Goal: Check status: Check status

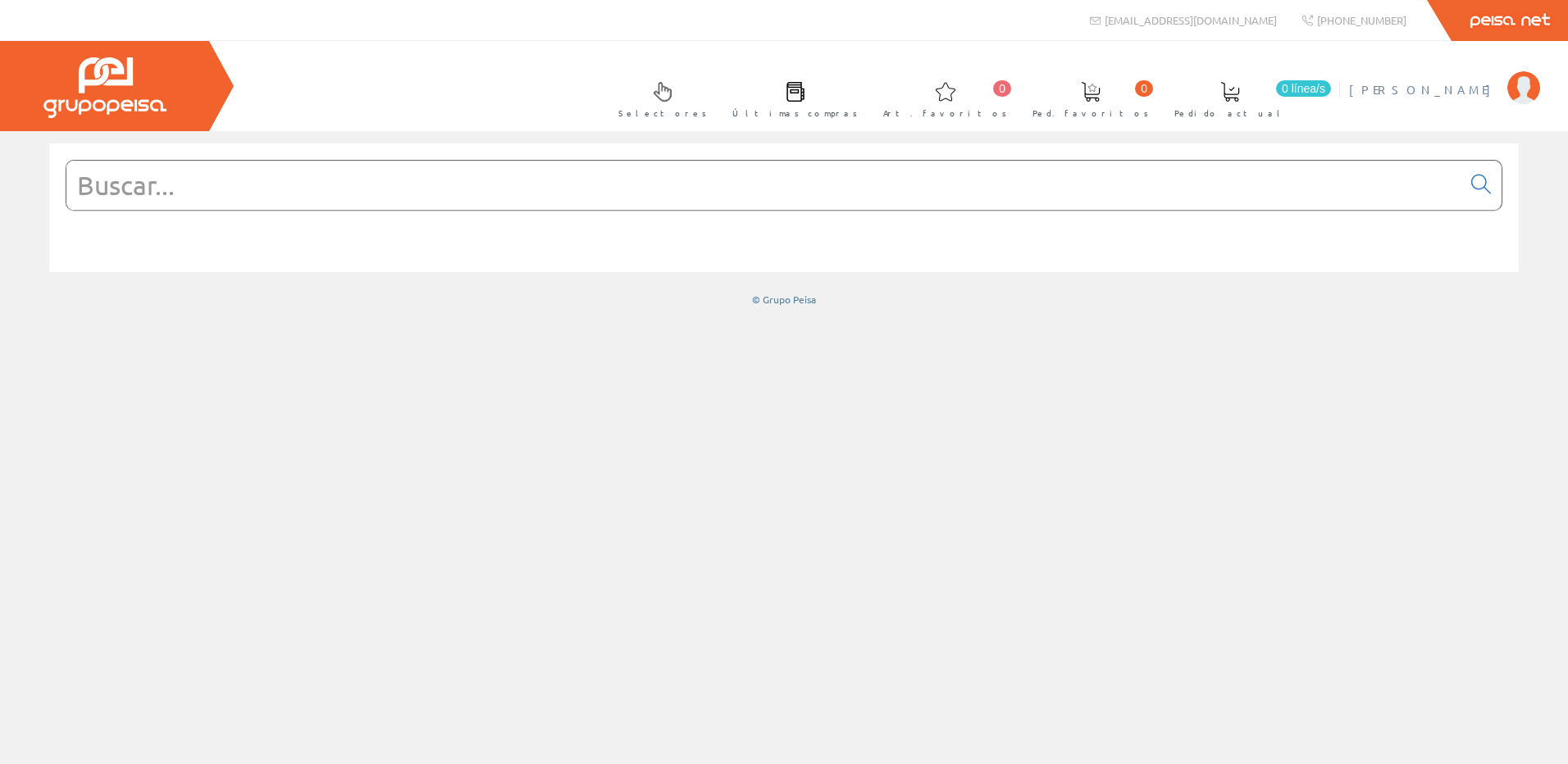
click at [1458, 83] on span "[PERSON_NAME]" at bounding box center [1424, 89] width 150 height 16
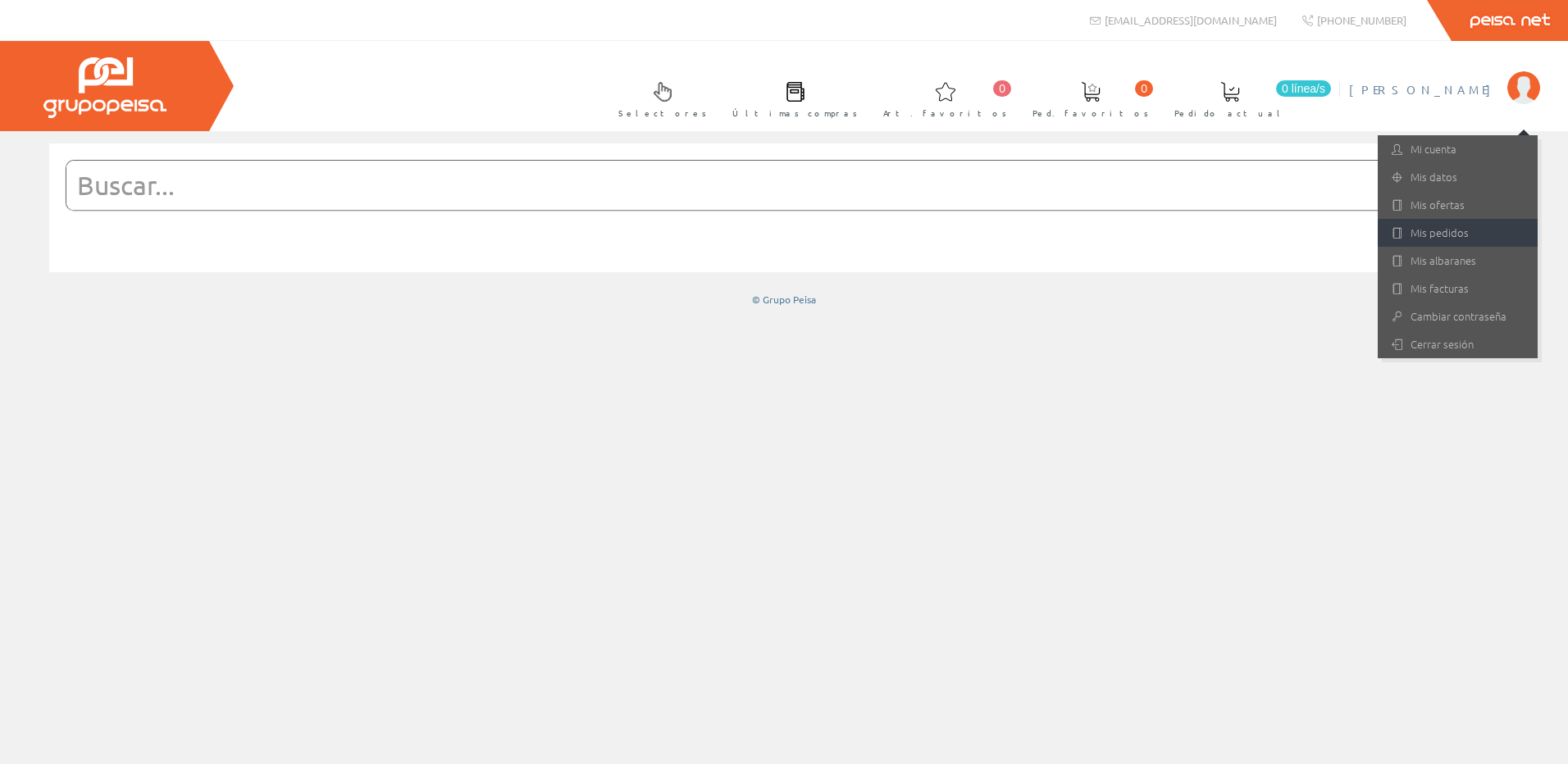
click at [1444, 235] on link "Mis pedidos" at bounding box center [1458, 233] width 160 height 28
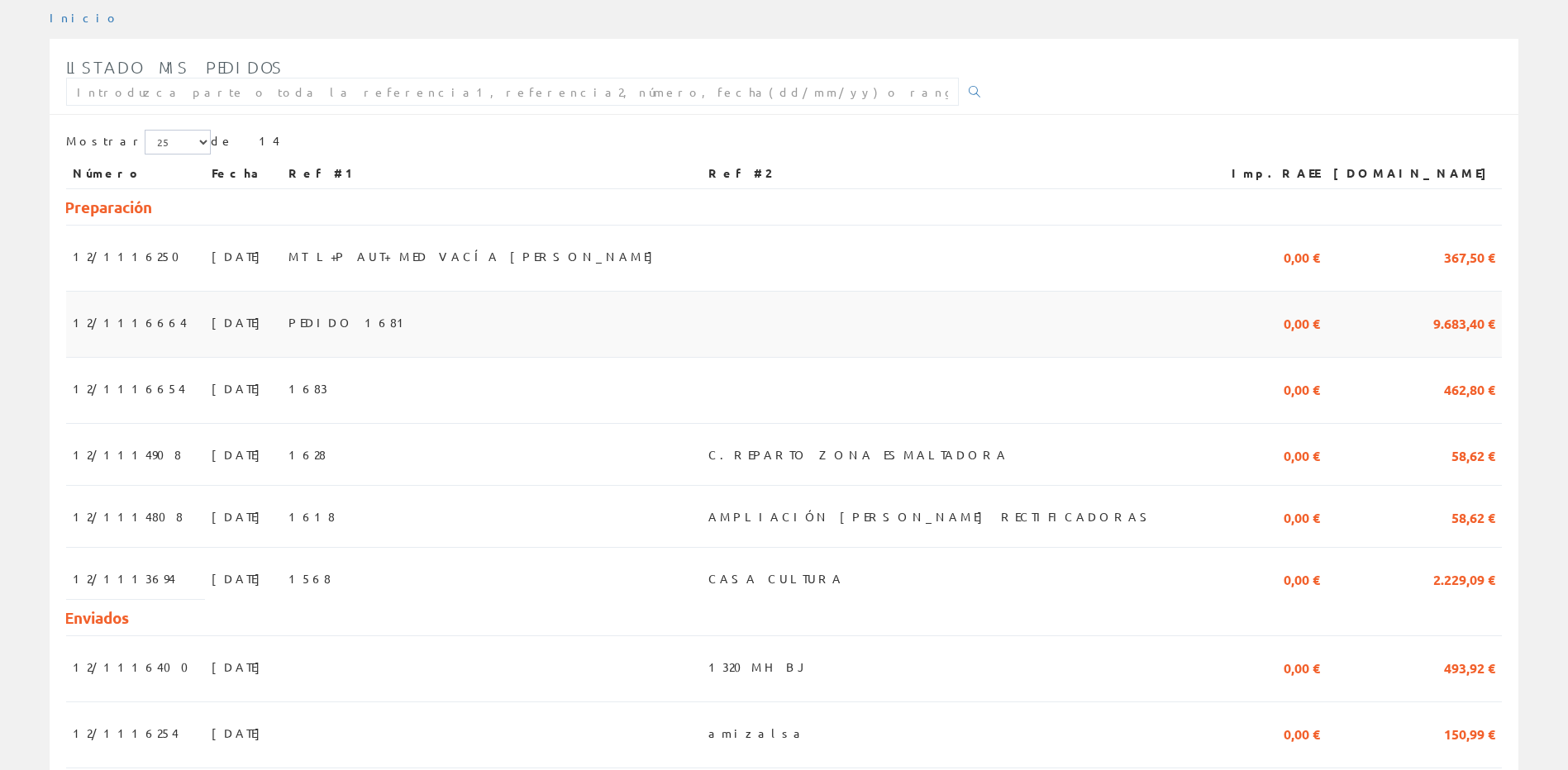
scroll to position [248, 0]
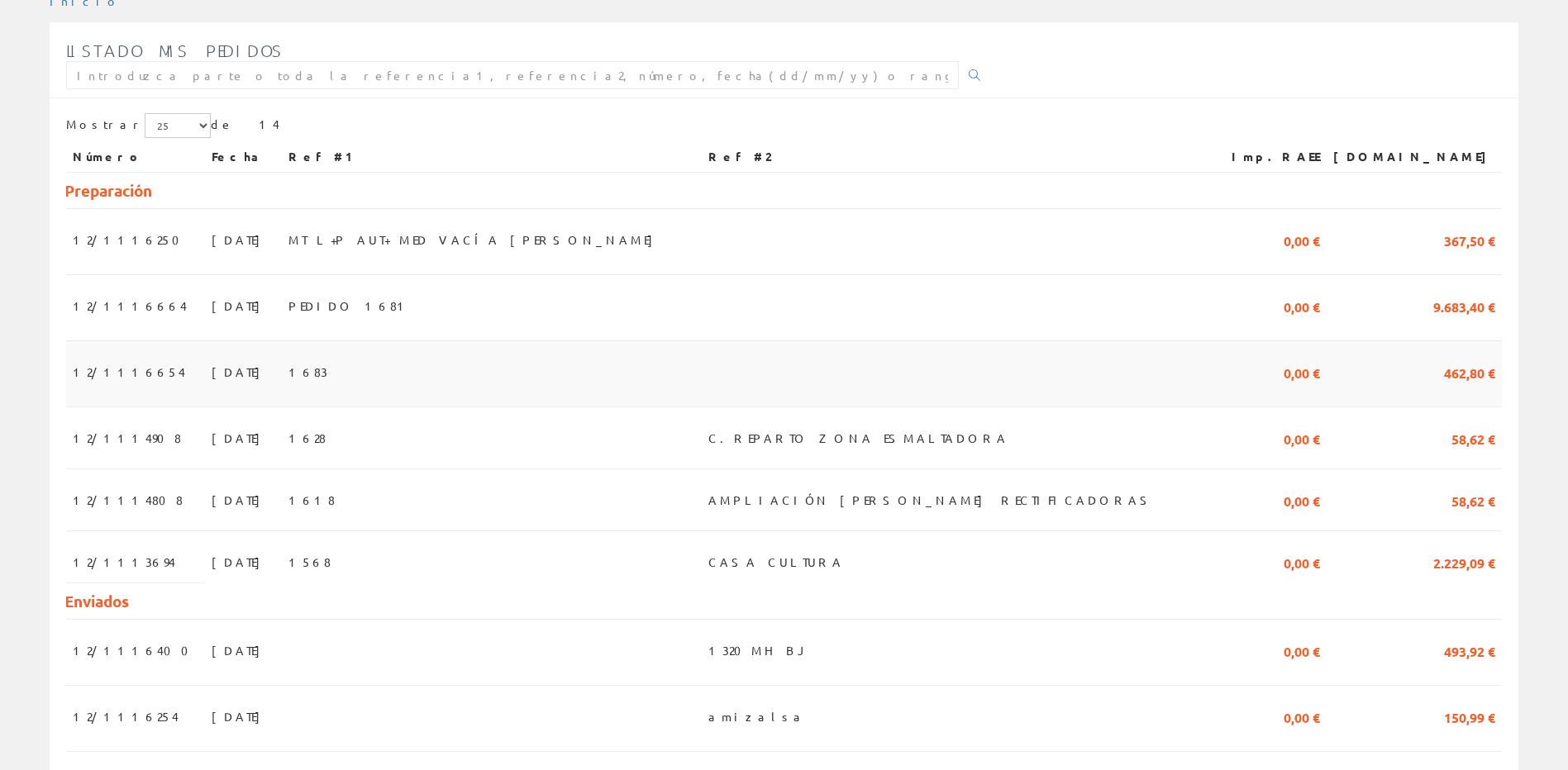
click at [319, 376] on td "1683" at bounding box center [492, 374] width 421 height 66
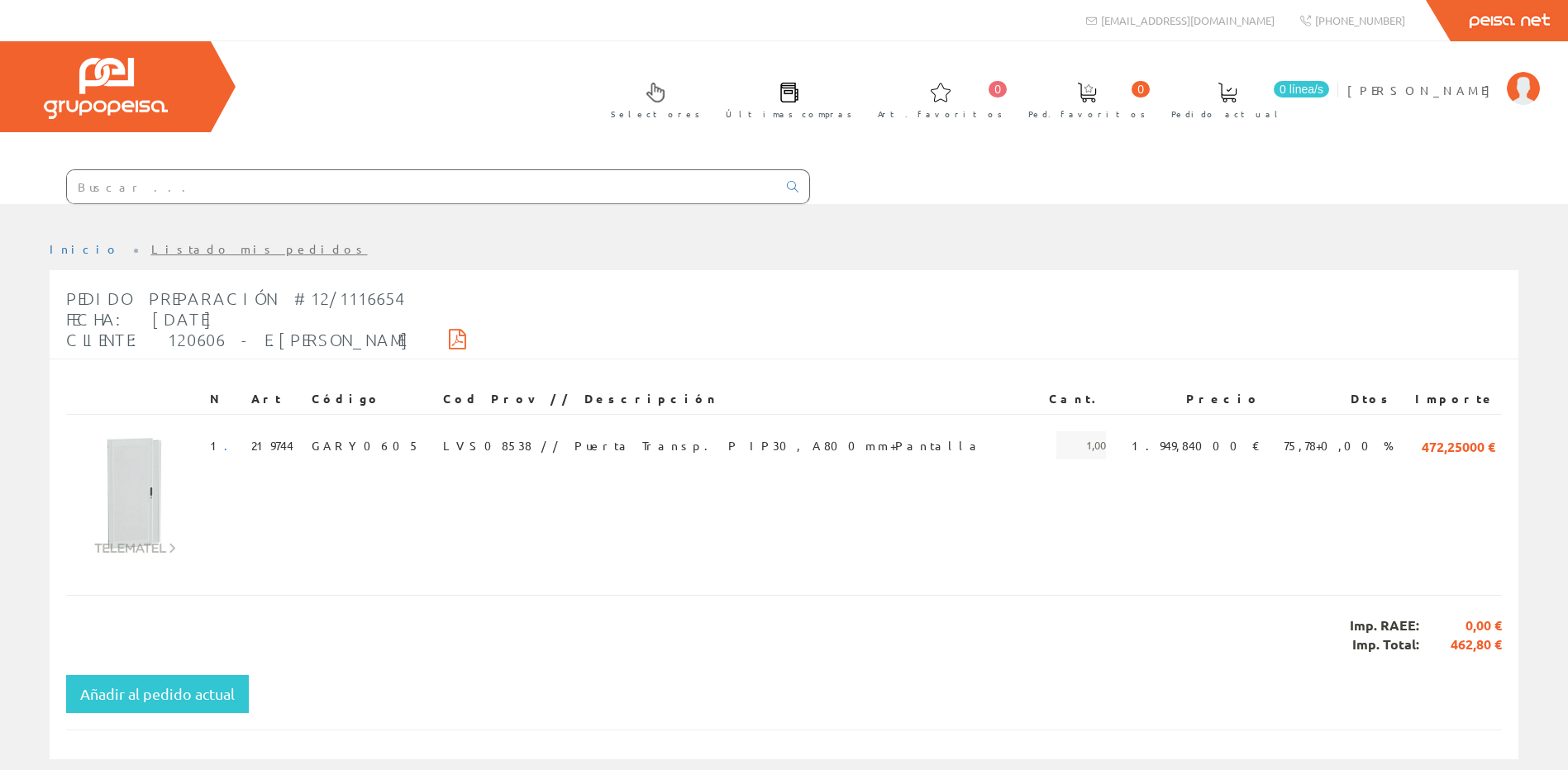
click at [448, 333] on icon at bounding box center [457, 339] width 17 height 12
click at [358, 181] on input "text" at bounding box center [422, 187] width 710 height 33
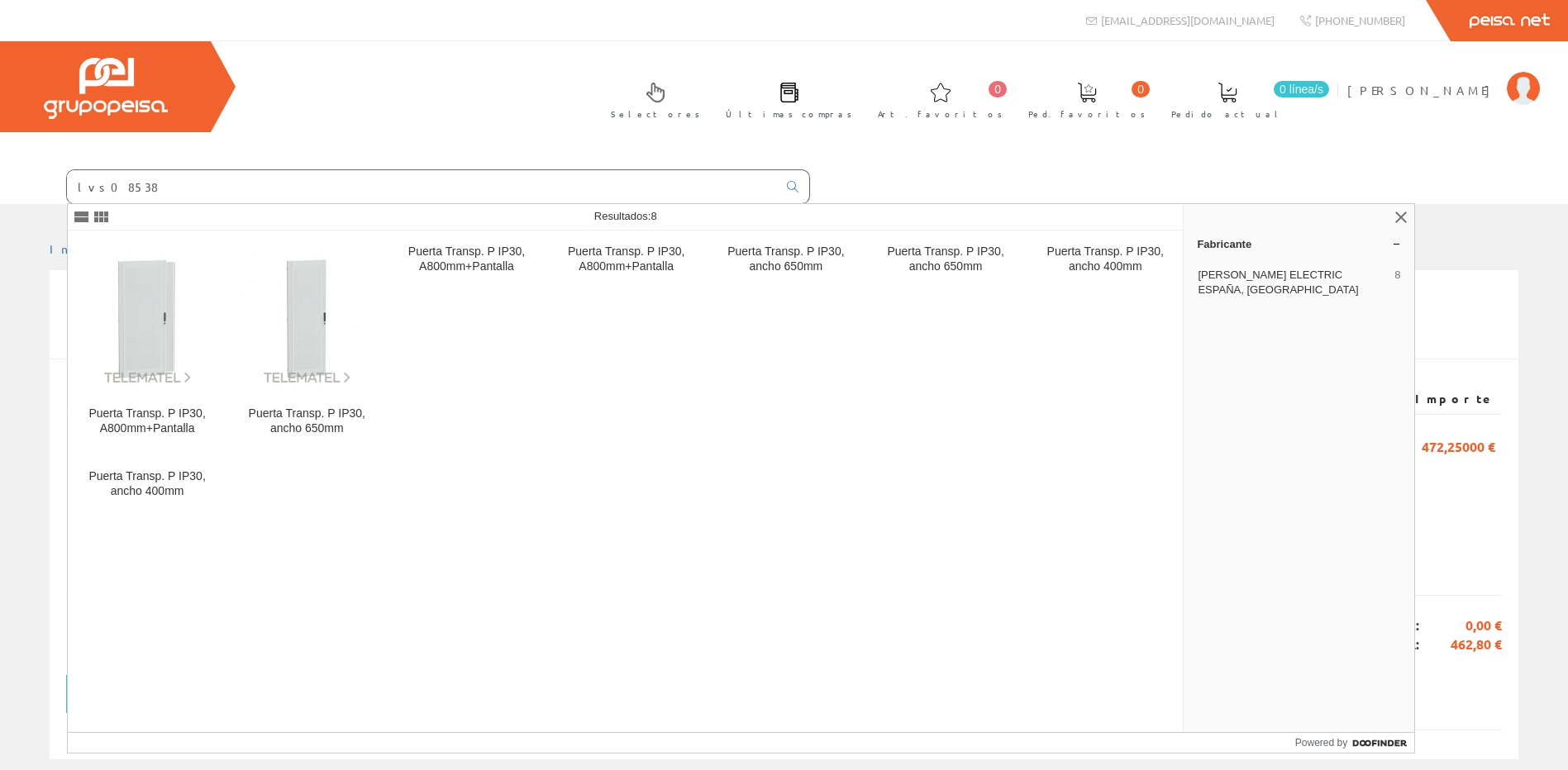
type input "lvs08538"
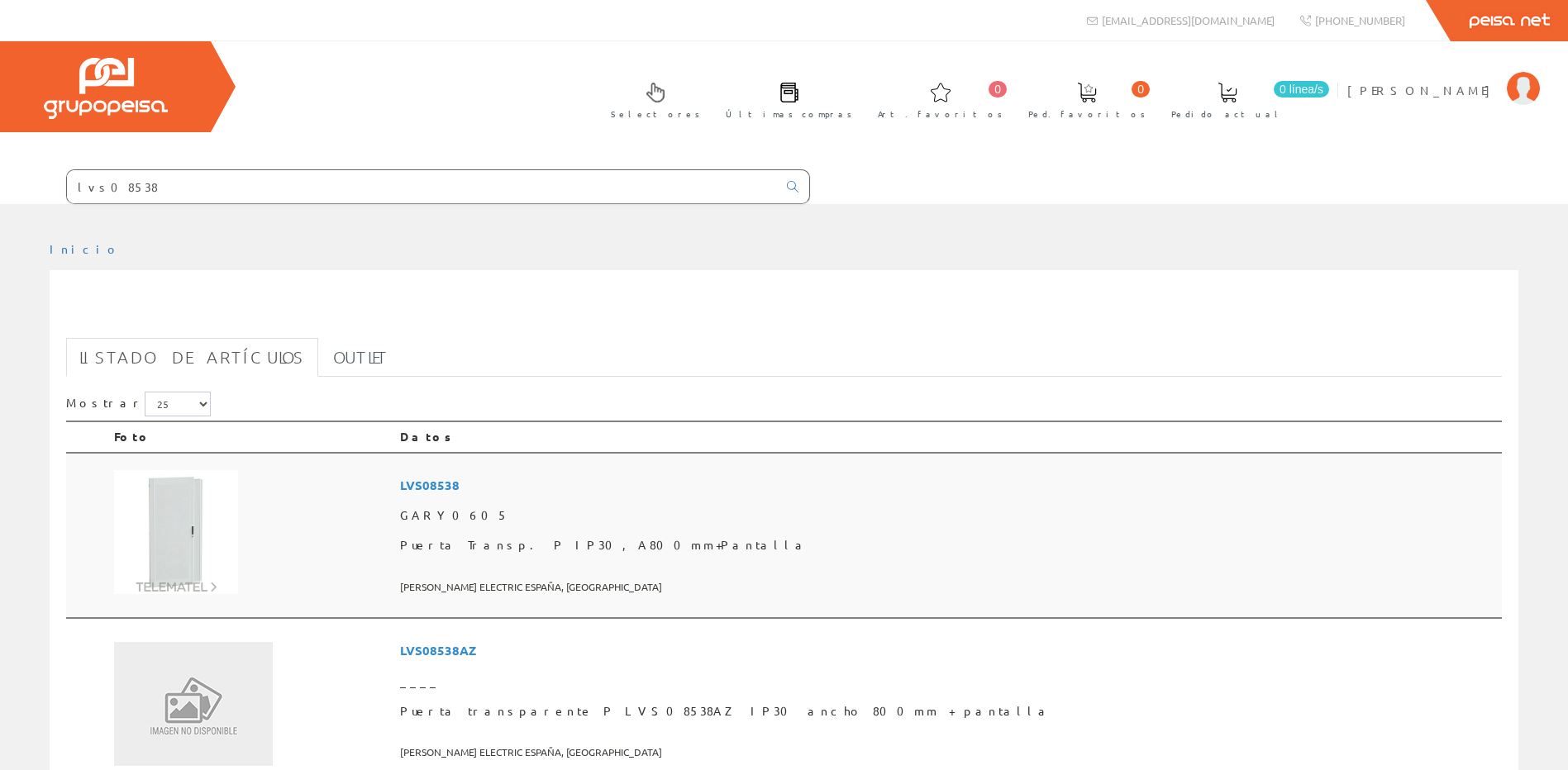
click at [594, 479] on span "LVS08538" at bounding box center [947, 486] width 1096 height 31
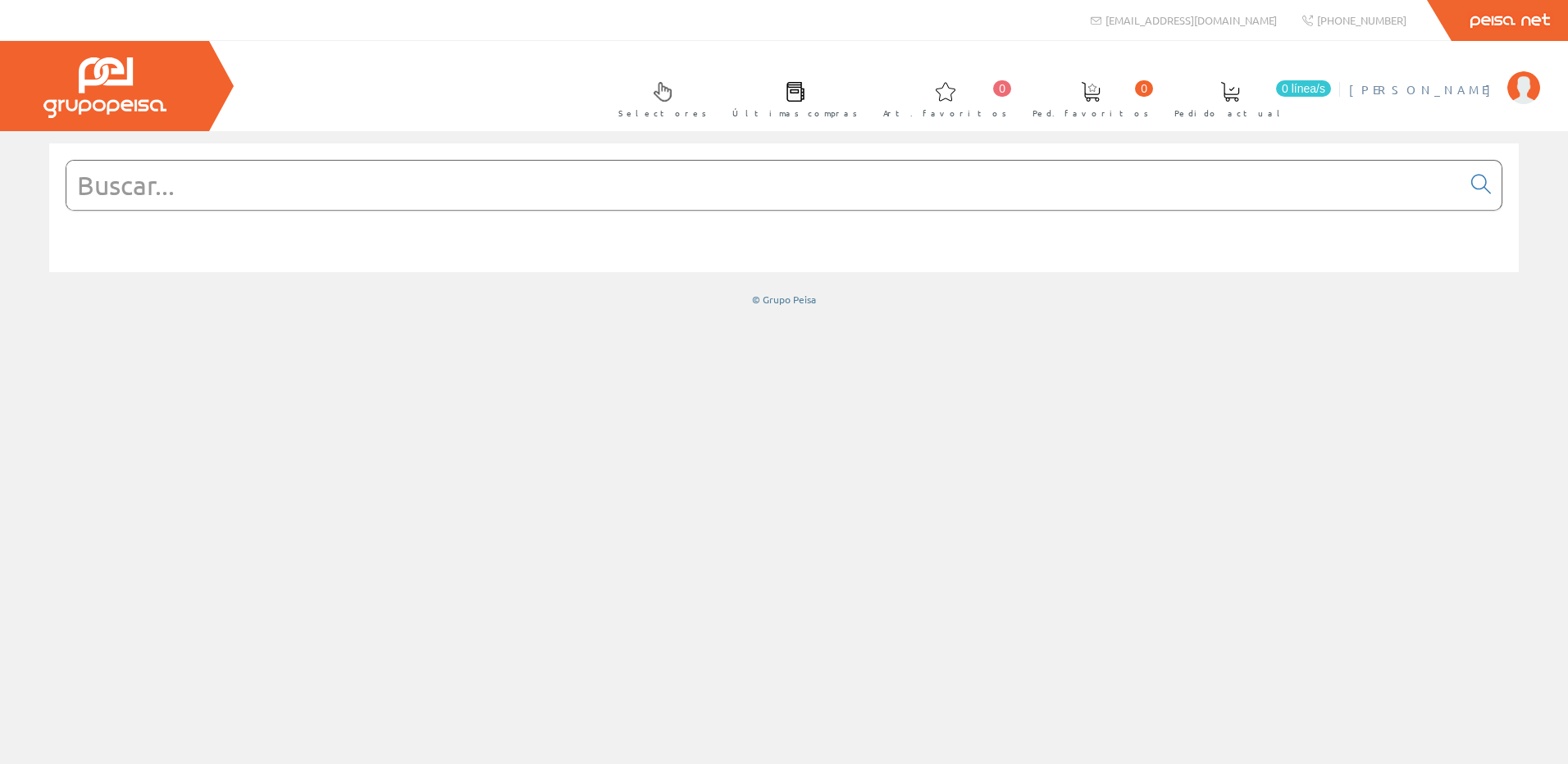
click at [1456, 93] on span "[PERSON_NAME], S.L." at bounding box center [1424, 89] width 150 height 16
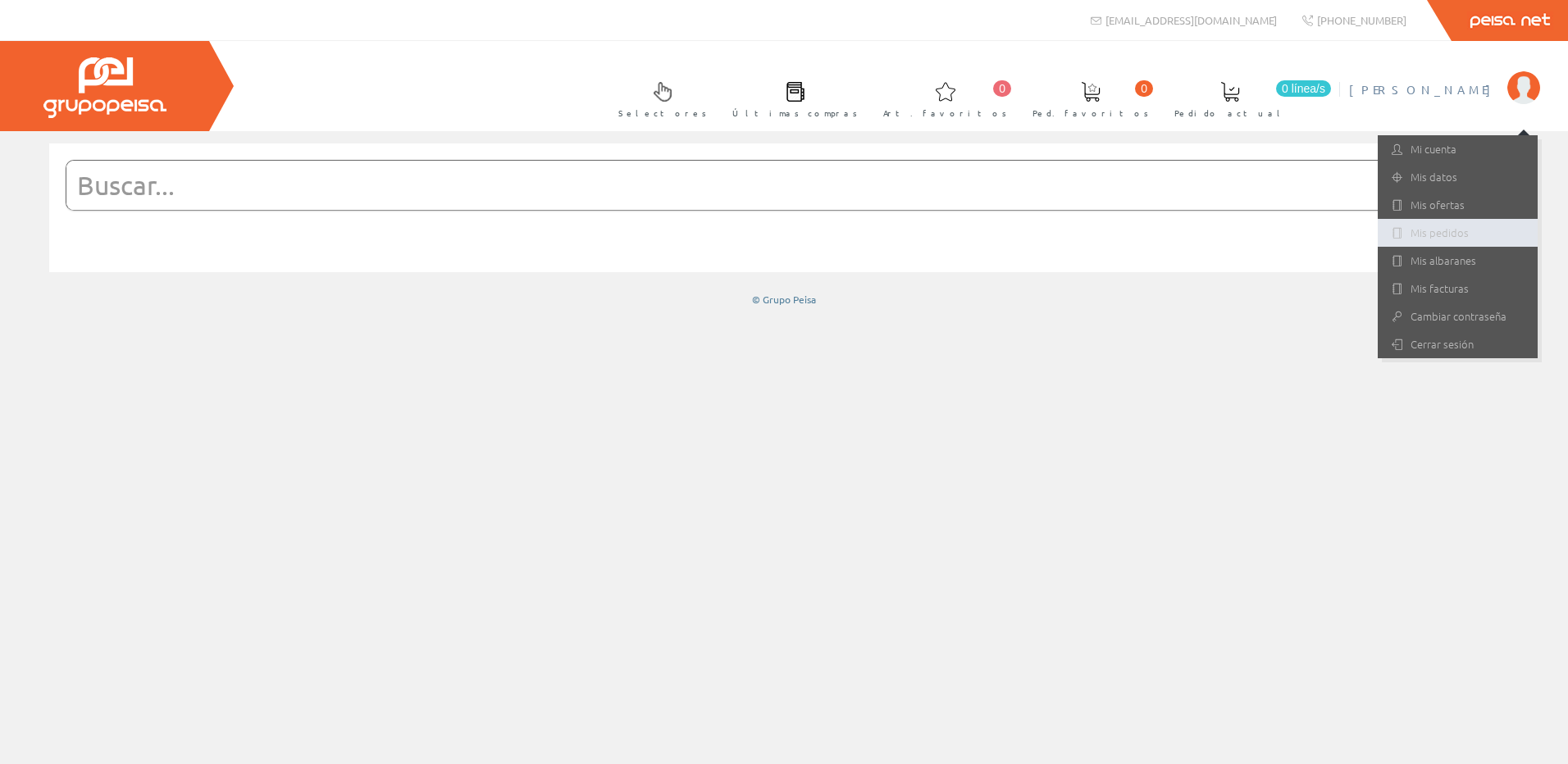
click at [1434, 233] on link "Mis pedidos" at bounding box center [1458, 233] width 160 height 28
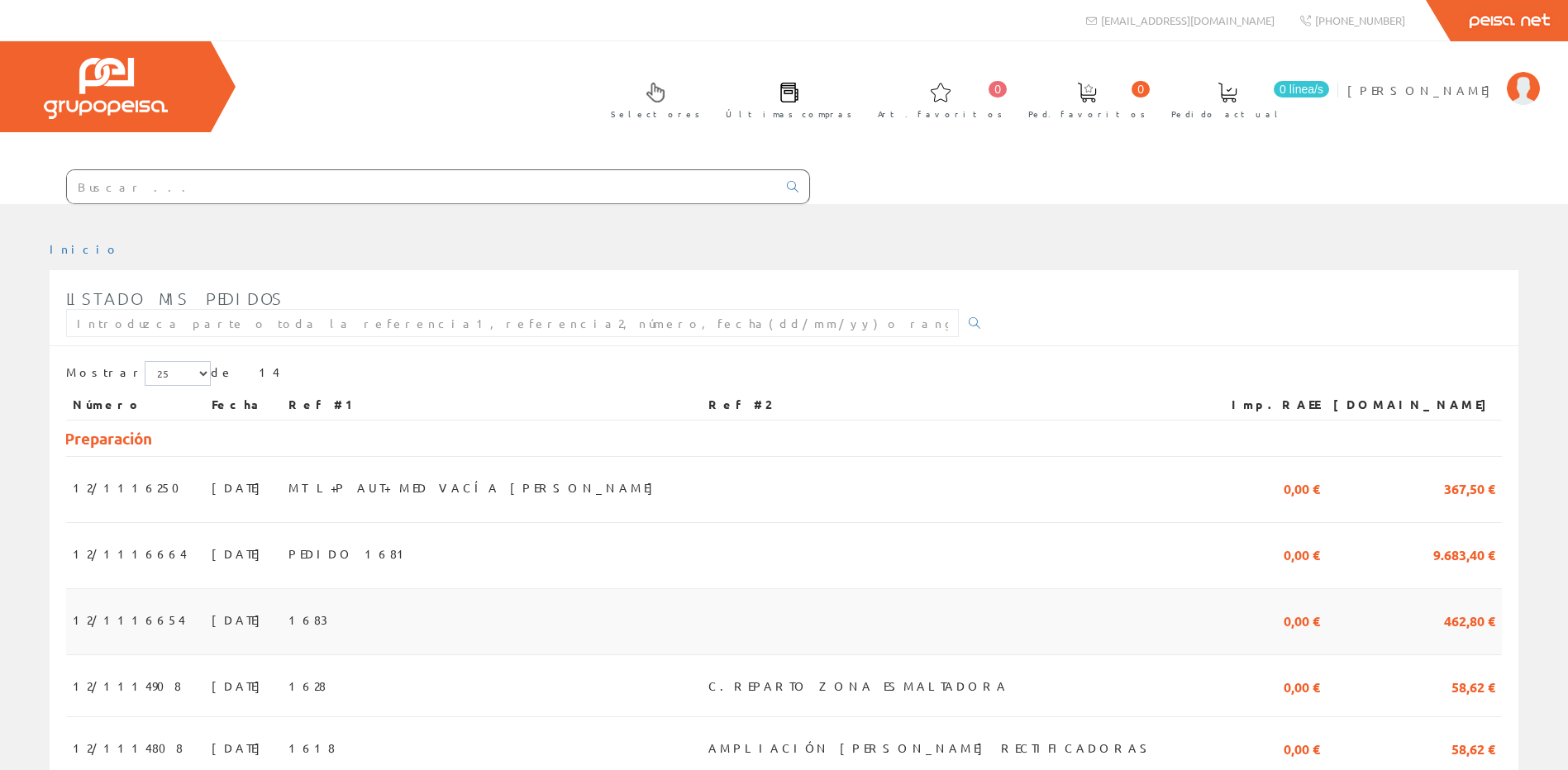
click at [400, 615] on td "1683" at bounding box center [492, 622] width 421 height 66
